Goal: Transaction & Acquisition: Download file/media

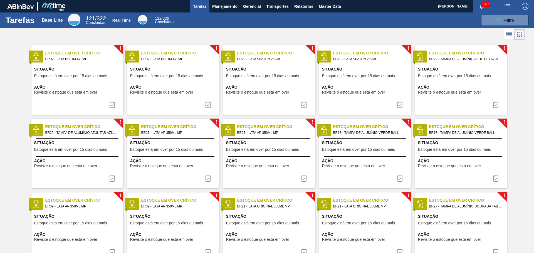
click at [485, 6] on span "267" at bounding box center [486, 4] width 8 height 6
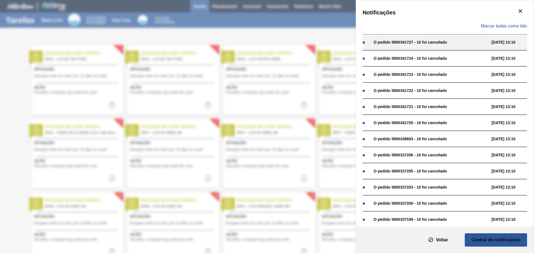
click at [403, 40] on div "O pedido 5800341727 - 10 foi cancelado" at bounding box center [431, 42] width 115 height 4
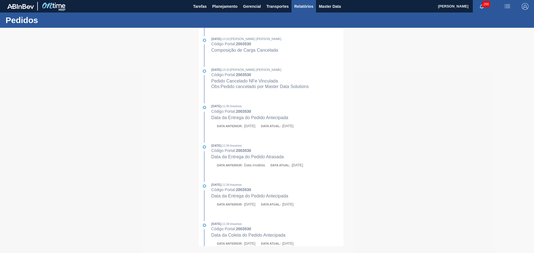
click at [311, 9] on span "Relatórios" at bounding box center [303, 6] width 19 height 7
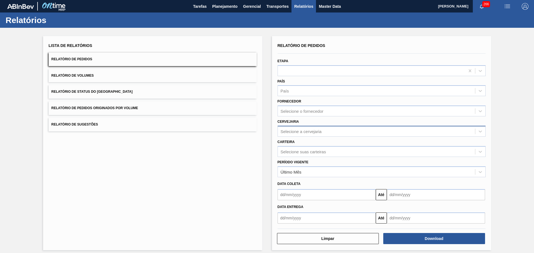
click at [288, 133] on div "Selecione a cervejaria" at bounding box center [301, 131] width 41 height 5
type input "lages"
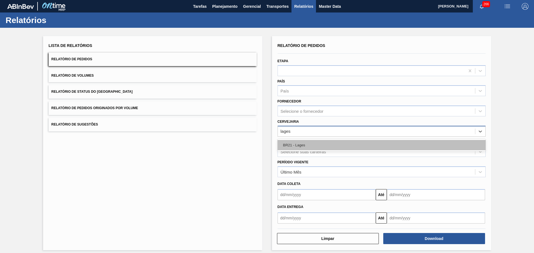
click at [291, 149] on div "BR21 - Lages" at bounding box center [382, 145] width 208 height 10
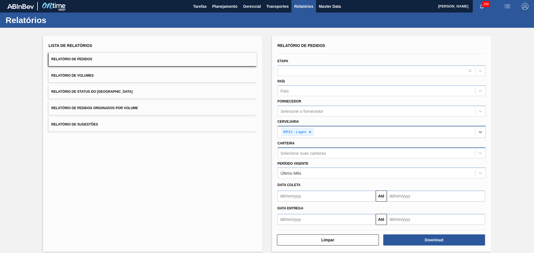
click at [306, 154] on div "Selecione suas carteiras" at bounding box center [303, 153] width 45 height 5
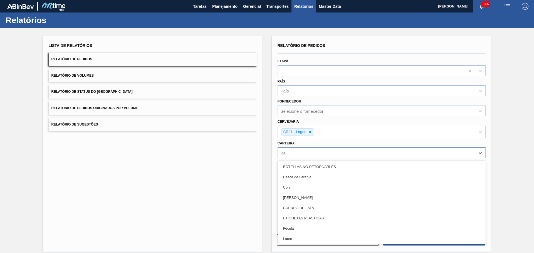
type input "lata"
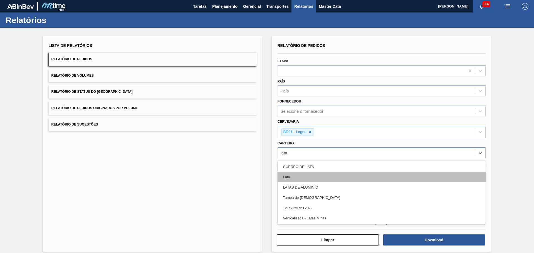
click at [303, 175] on div "Lata" at bounding box center [382, 177] width 208 height 10
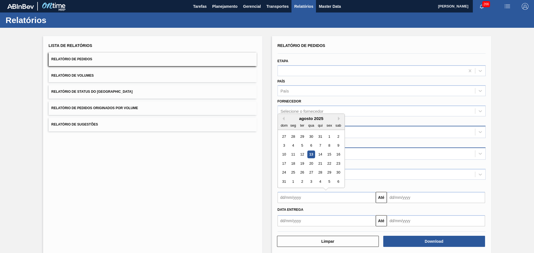
click at [307, 197] on input "text" at bounding box center [327, 197] width 98 height 11
click at [328, 135] on div "1" at bounding box center [329, 137] width 8 height 8
type input "01/08/2025"
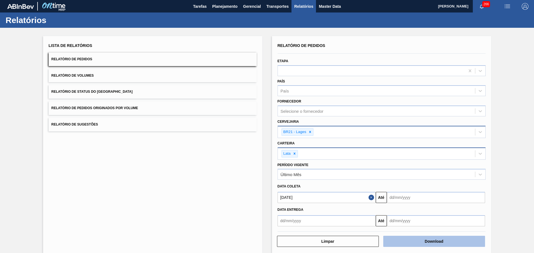
click at [442, 242] on button "Download" at bounding box center [434, 241] width 102 height 11
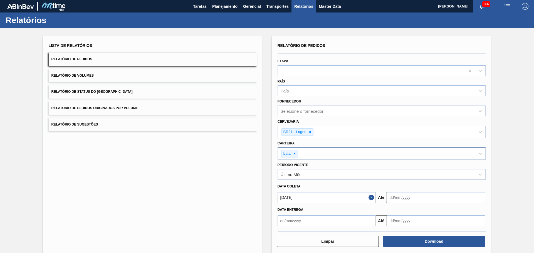
click at [87, 71] on button "Relatório de Volumes" at bounding box center [153, 76] width 208 height 14
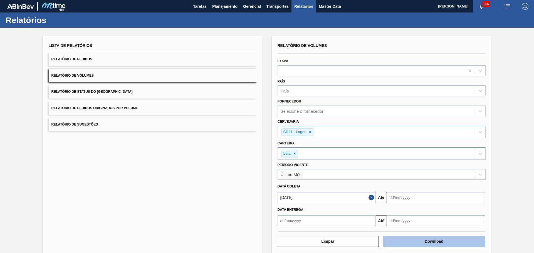
click at [431, 244] on button "Download" at bounding box center [434, 241] width 102 height 11
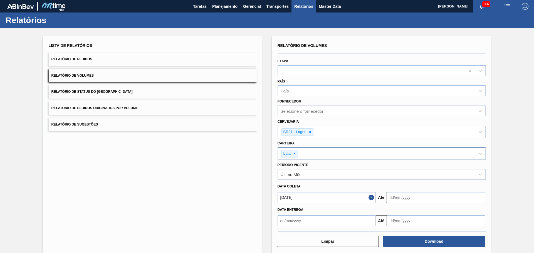
click at [484, 7] on span "266" at bounding box center [486, 4] width 8 height 6
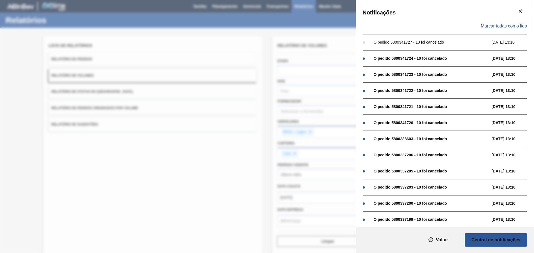
click at [508, 25] on span "Marcar todas como lido" at bounding box center [504, 26] width 46 height 5
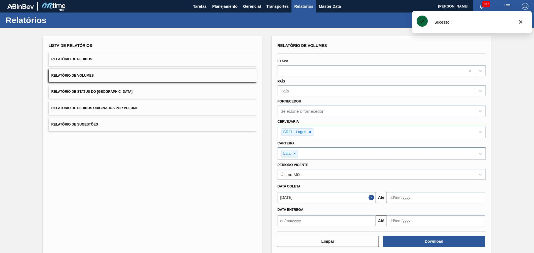
click at [508, 25] on div "Sucesso!" at bounding box center [472, 22] width 120 height 22
click at [526, 24] on button "botão de ícone" at bounding box center [520, 22] width 13 height 13
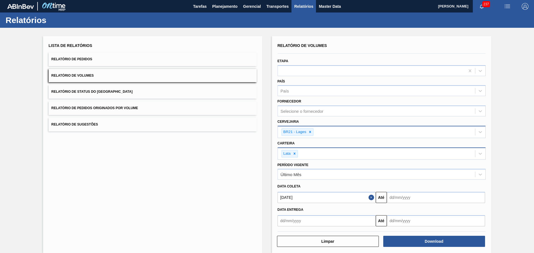
click at [506, 33] on div "Lista de Relatórios Relatório de Pedidos Relatório de Volumes Relatório de Stat…" at bounding box center [267, 144] width 534 height 233
